Goal: Transaction & Acquisition: Purchase product/service

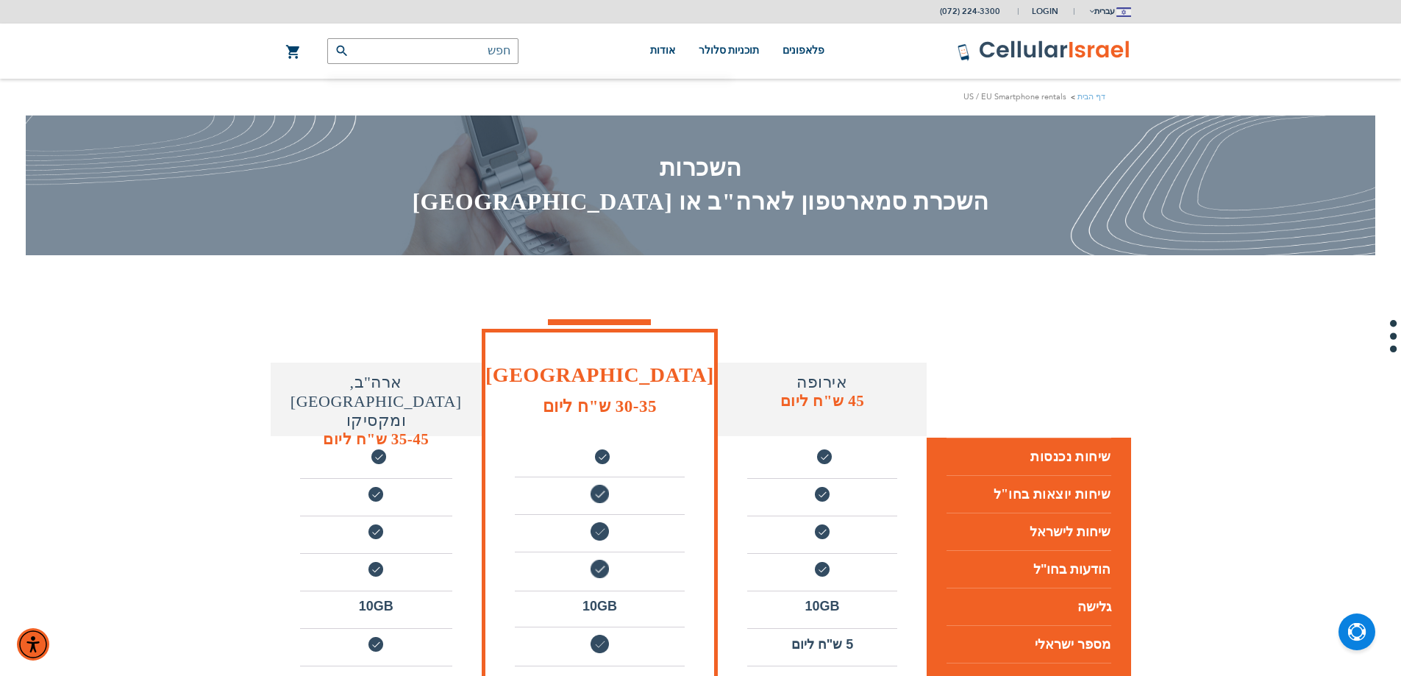
click at [472, 47] on input "text" at bounding box center [422, 51] width 191 height 26
click at [488, 50] on input "אוקרינ" at bounding box center [422, 51] width 191 height 26
click at [491, 50] on input "אוקרינ" at bounding box center [422, 51] width 191 height 26
click at [472, 54] on input "אוקראינ" at bounding box center [422, 51] width 191 height 26
click at [466, 51] on input "אוקראינ" at bounding box center [422, 51] width 191 height 26
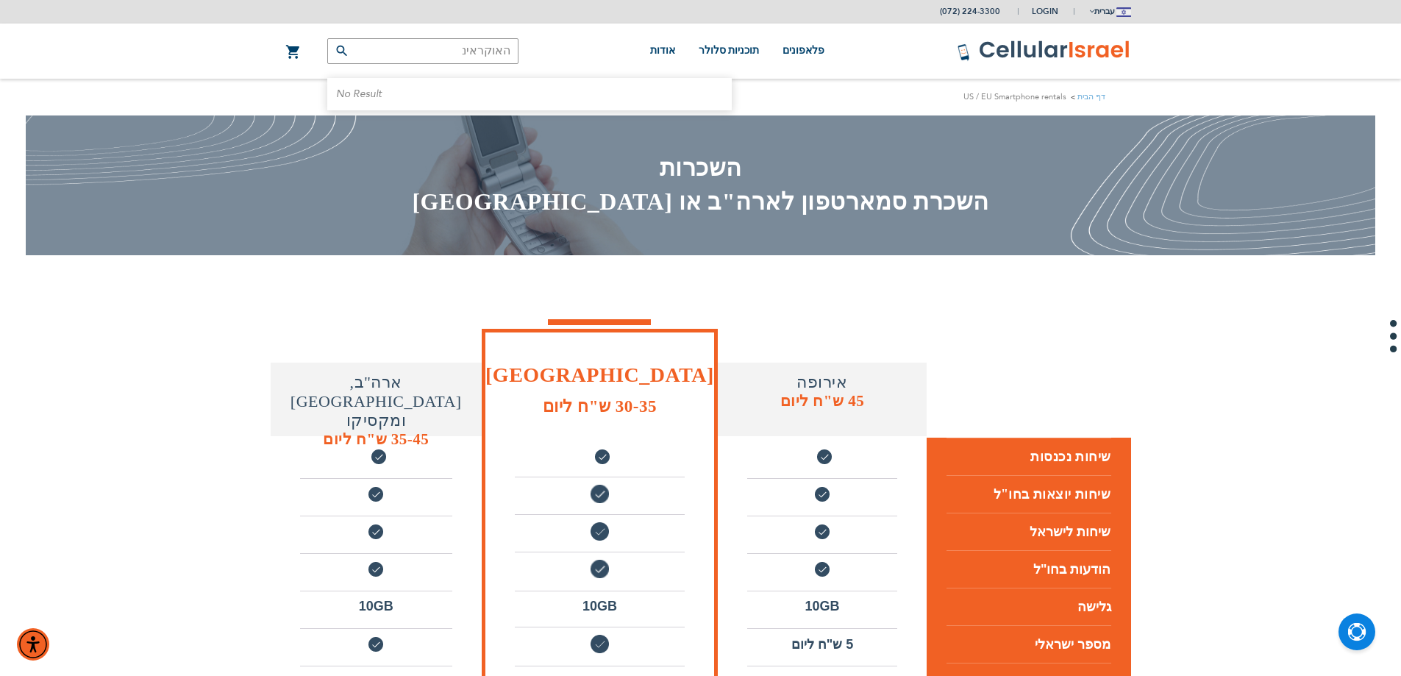
drag, startPoint x: 468, startPoint y: 49, endPoint x: 532, endPoint y: 58, distance: 65.4
click at [532, 58] on div "העגלה שלי Mini Cart סל הקניות שלך ריק. האוקראינ מוצרים No Result תפריט חשבון" at bounding box center [701, 51] width 883 height 55
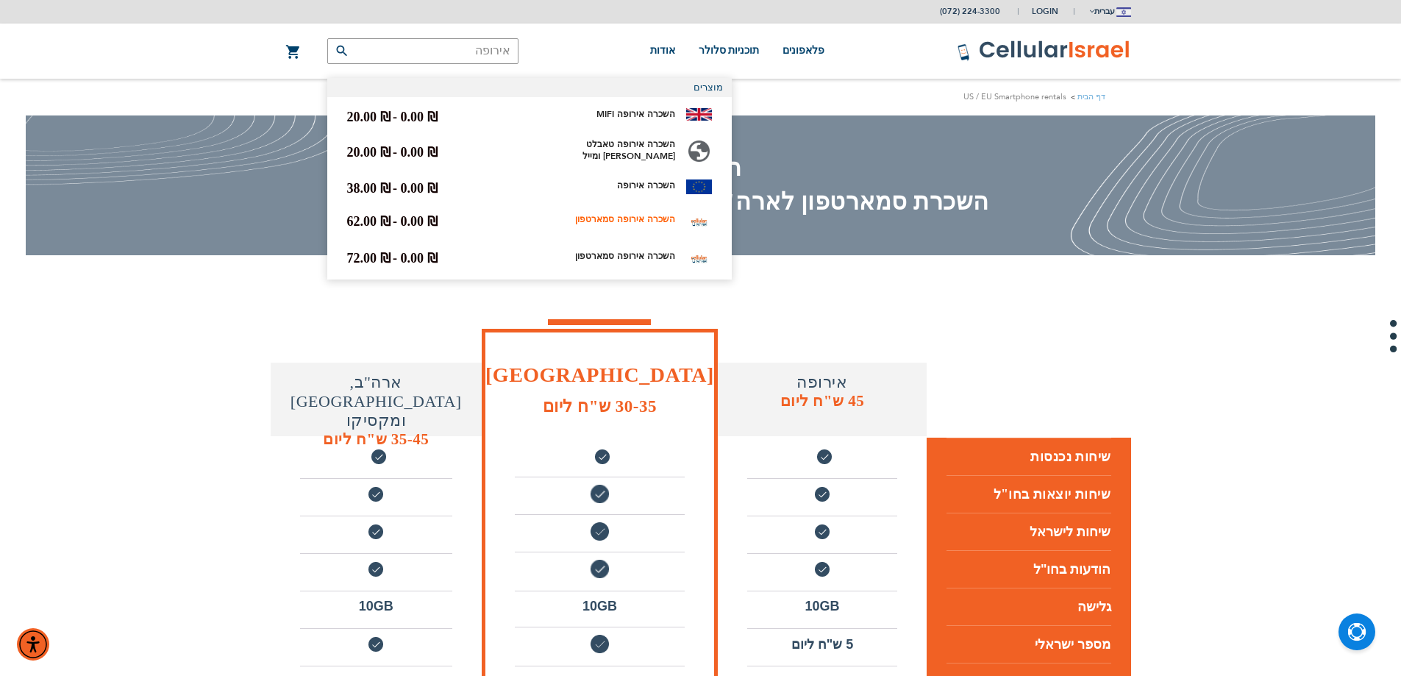
type input "אירופה"
click at [608, 216] on link "השכרה אירופה סמארטפון" at bounding box center [625, 219] width 100 height 12
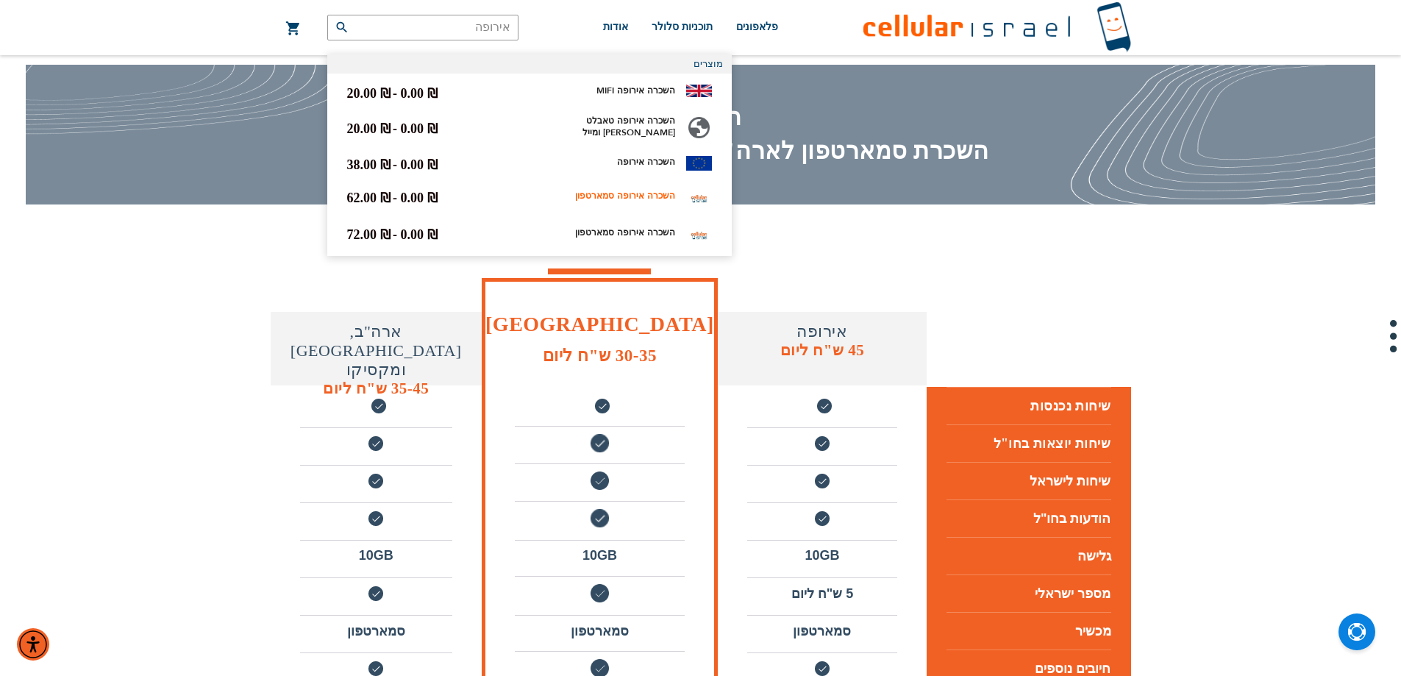
scroll to position [74, 0]
